Goal: Task Accomplishment & Management: Use online tool/utility

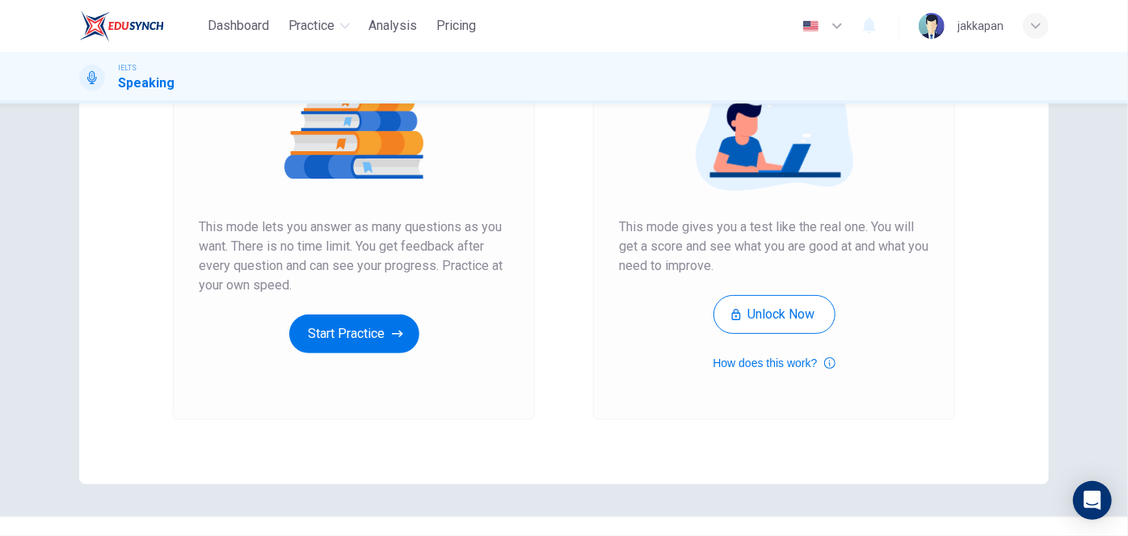
scroll to position [220, 0]
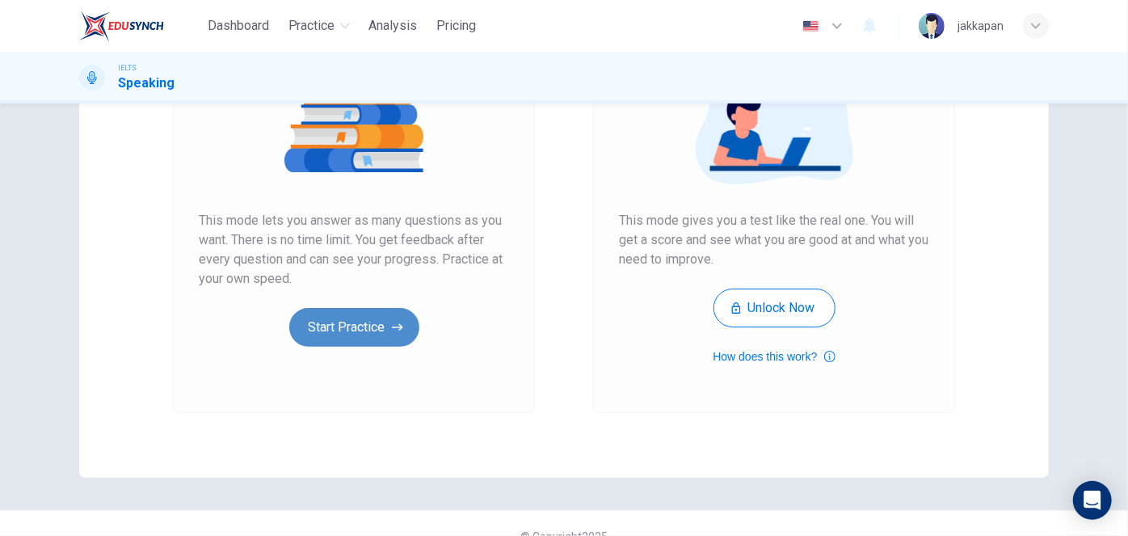
click at [360, 335] on button "Start Practice" at bounding box center [354, 327] width 130 height 39
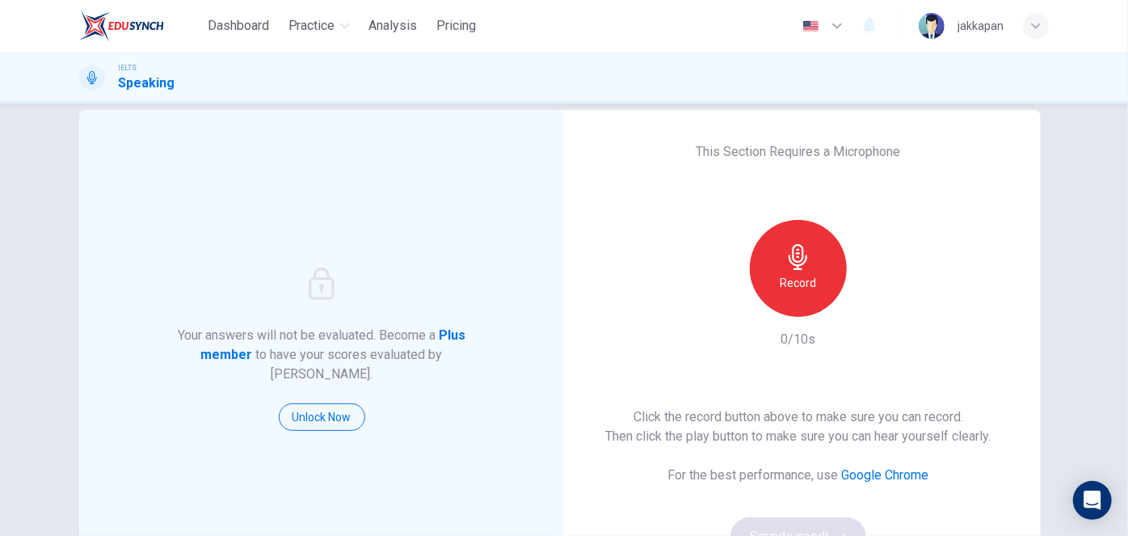
scroll to position [0, 0]
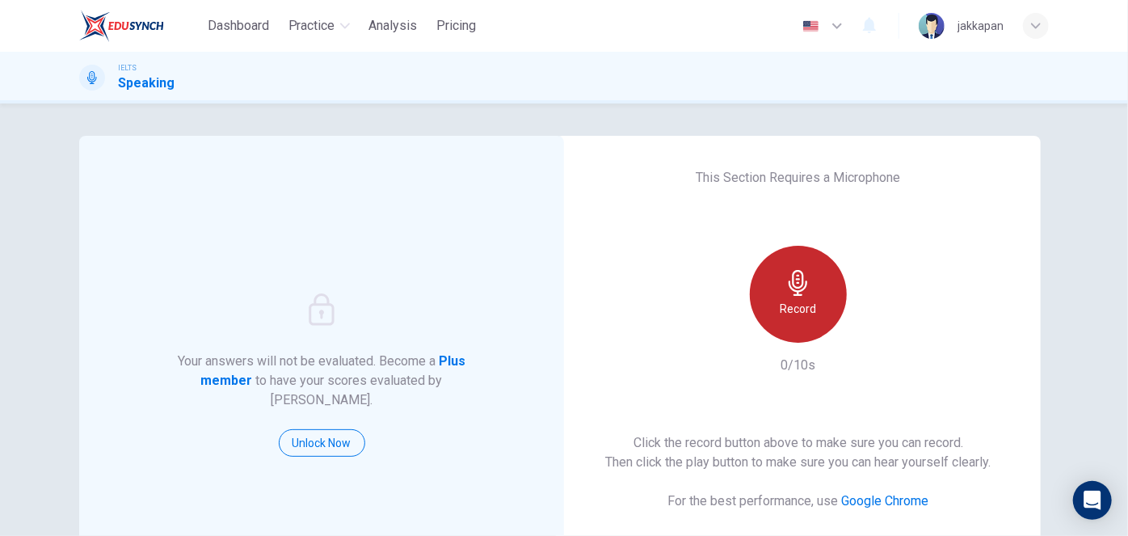
click at [798, 301] on h6 "Record" at bounding box center [799, 308] width 36 height 19
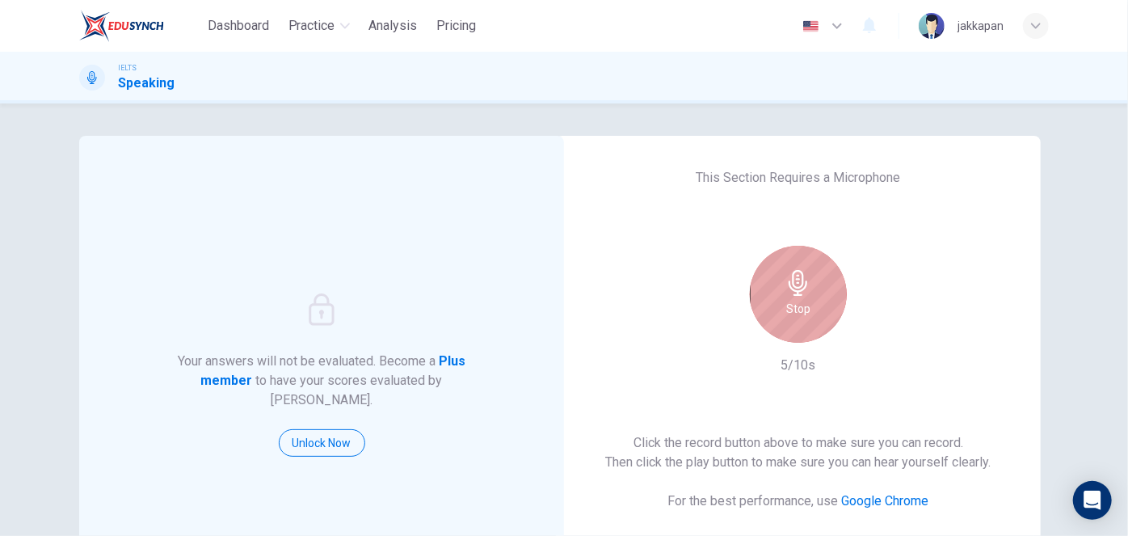
click at [799, 313] on h6 "Stop" at bounding box center [798, 308] width 24 height 19
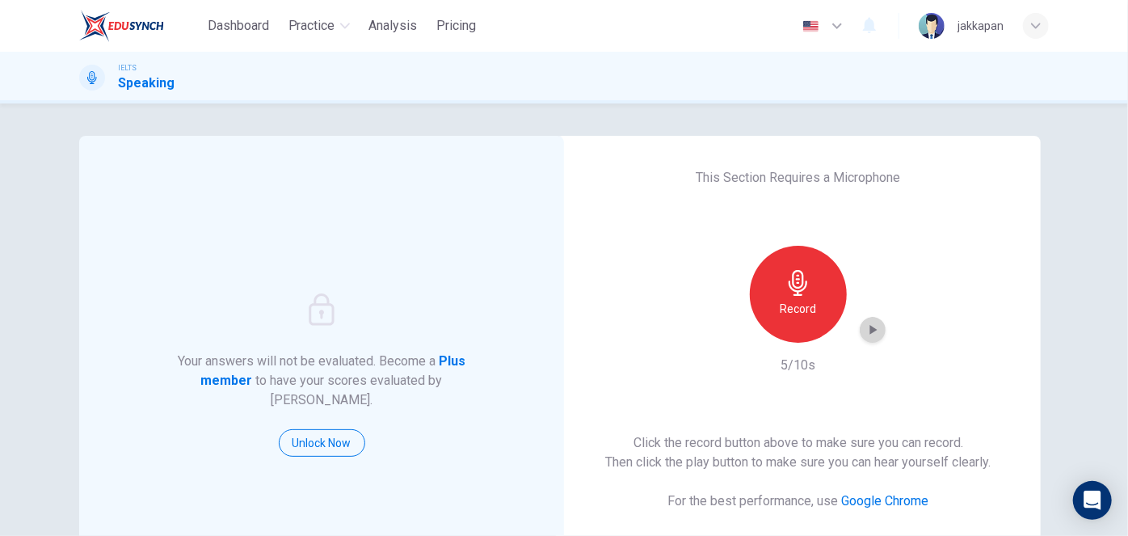
click at [870, 332] on icon "button" at bounding box center [873, 330] width 7 height 10
click at [570, 251] on div "This Section Requires a Microphone Record 5/10s Click the record button above t…" at bounding box center [798, 375] width 485 height 478
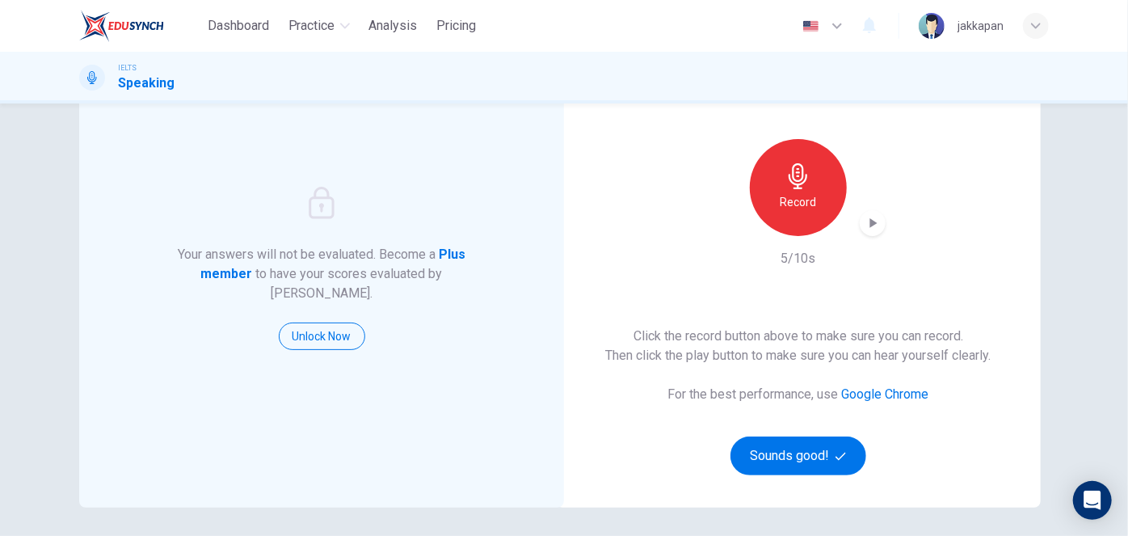
scroll to position [246, 0]
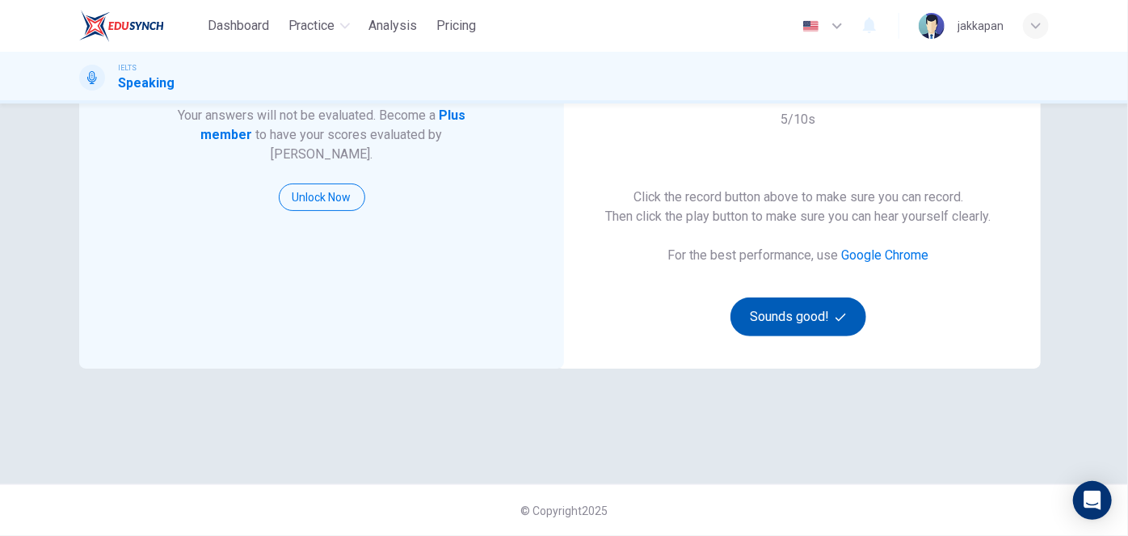
click at [765, 322] on button "Sounds good!" at bounding box center [799, 316] width 136 height 39
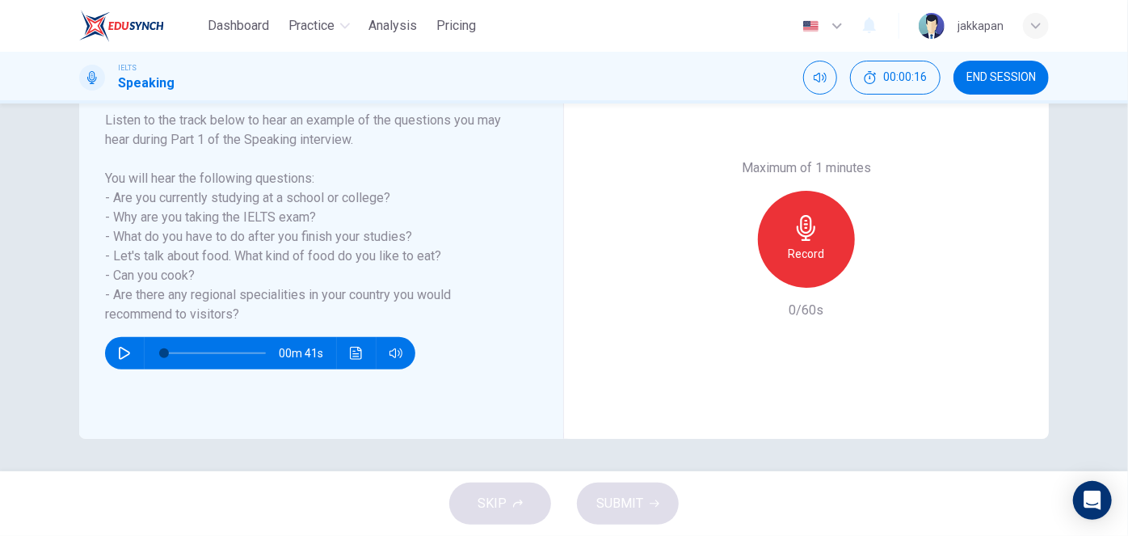
scroll to position [185, 0]
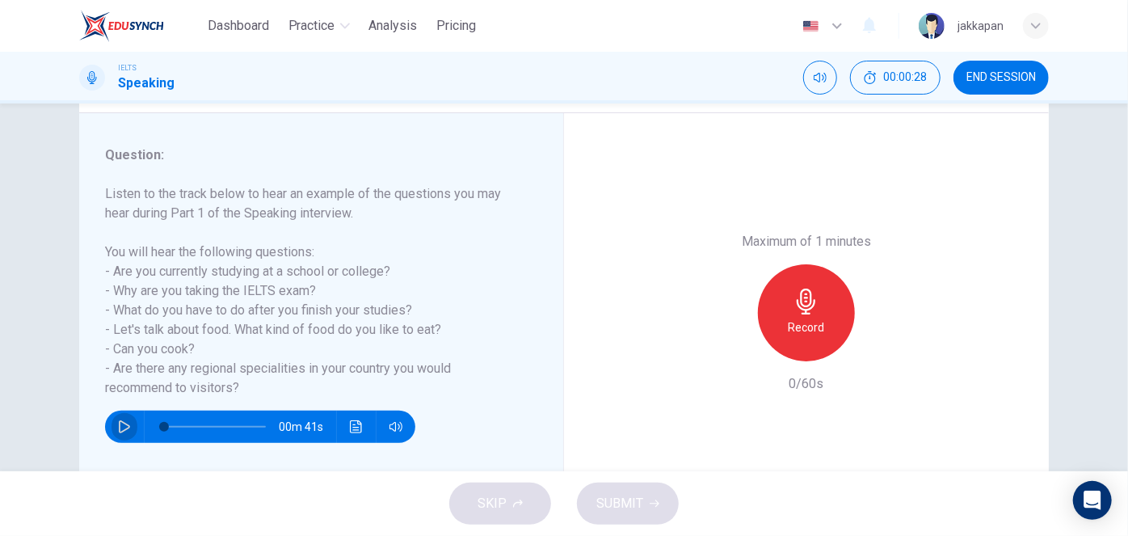
click at [119, 425] on icon "button" at bounding box center [124, 426] width 11 height 13
type input "0"
